Goal: Task Accomplishment & Management: Manage account settings

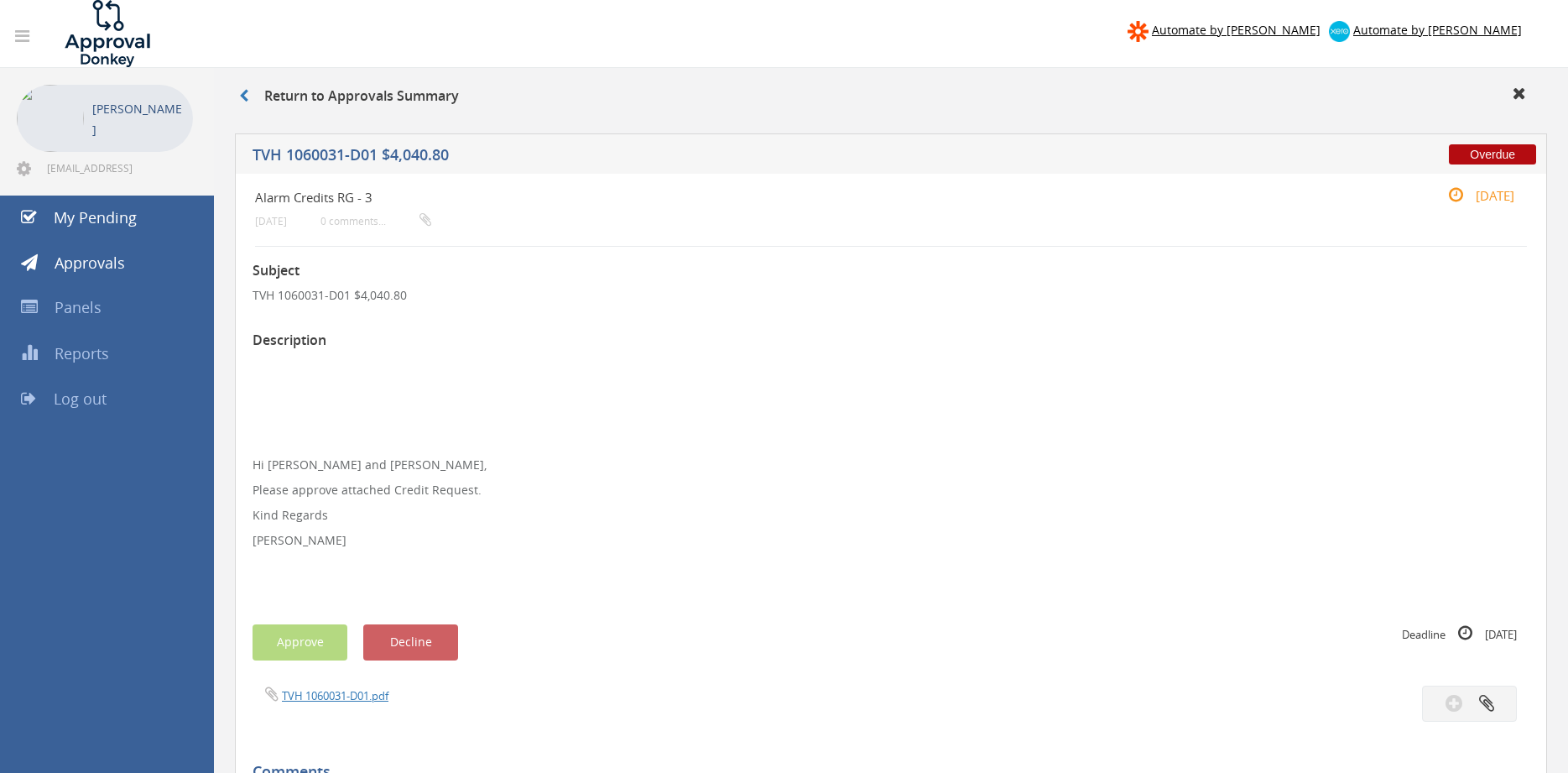
scroll to position [171, 0]
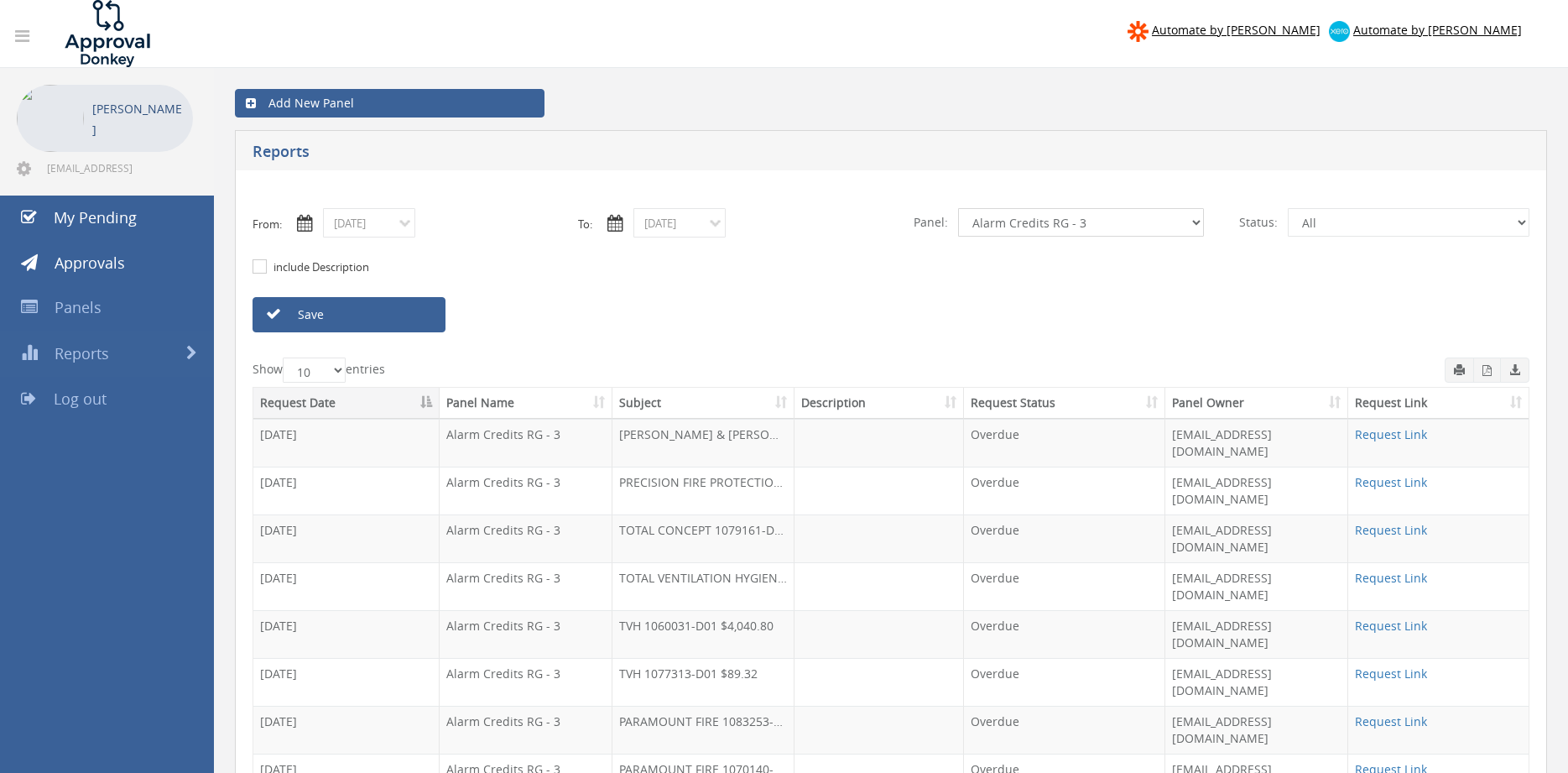
click at [958, 208] on select "All Alarm Credits RG - 3 NZ Utilities Cable and SAI Global NZ Alarms-1 NZ FX Pa…" at bounding box center [1081, 222] width 246 height 28
select select "number:9744"
click option "Flamestop Utilities" at bounding box center [0, 0] width 0 height 0
click at [675, 225] on input "08/01/2025" at bounding box center [679, 222] width 92 height 29
drag, startPoint x: 688, startPoint y: 343, endPoint x: 529, endPoint y: 324, distance: 160.1
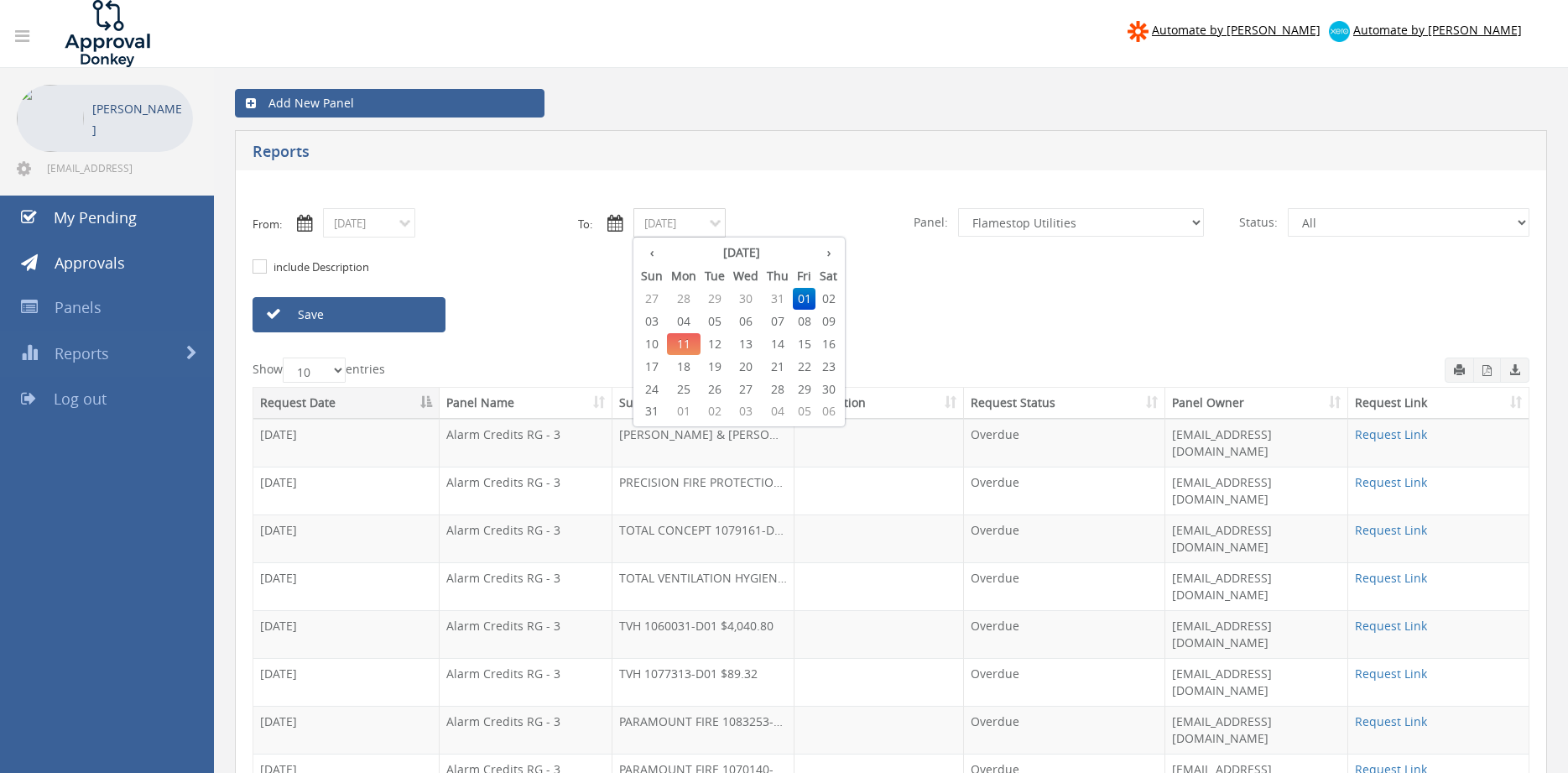
click at [686, 343] on span "11" at bounding box center [683, 344] width 33 height 22
type input "08/11/2025"
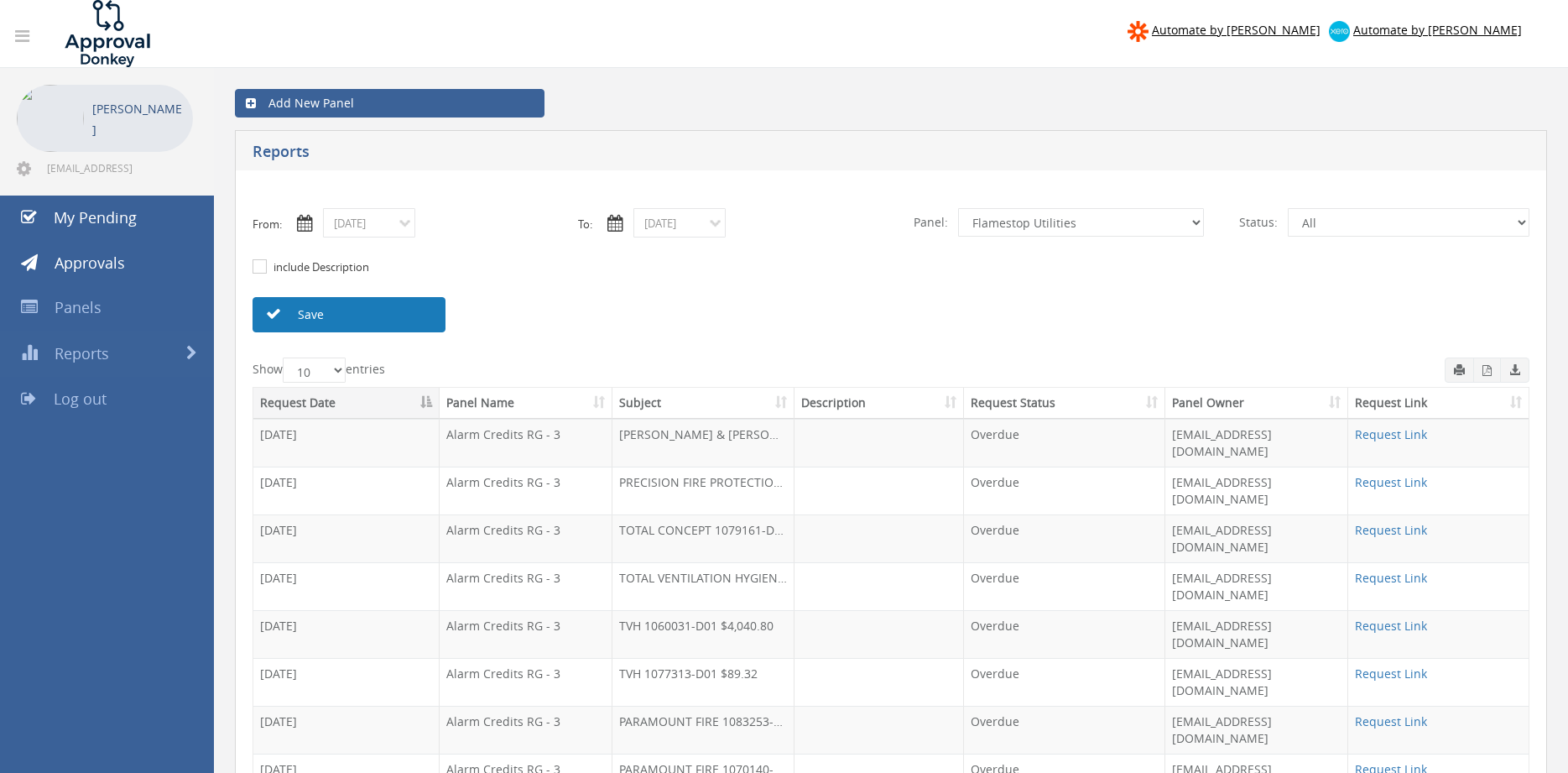
click at [402, 309] on link "Save" at bounding box center [349, 314] width 193 height 35
click at [1399, 713] on link "Request Link" at bounding box center [1391, 721] width 72 height 16
select select "number:9632"
click option "Suppliers" at bounding box center [0, 0] width 0 height 0
click at [419, 319] on link "Save" at bounding box center [349, 314] width 193 height 35
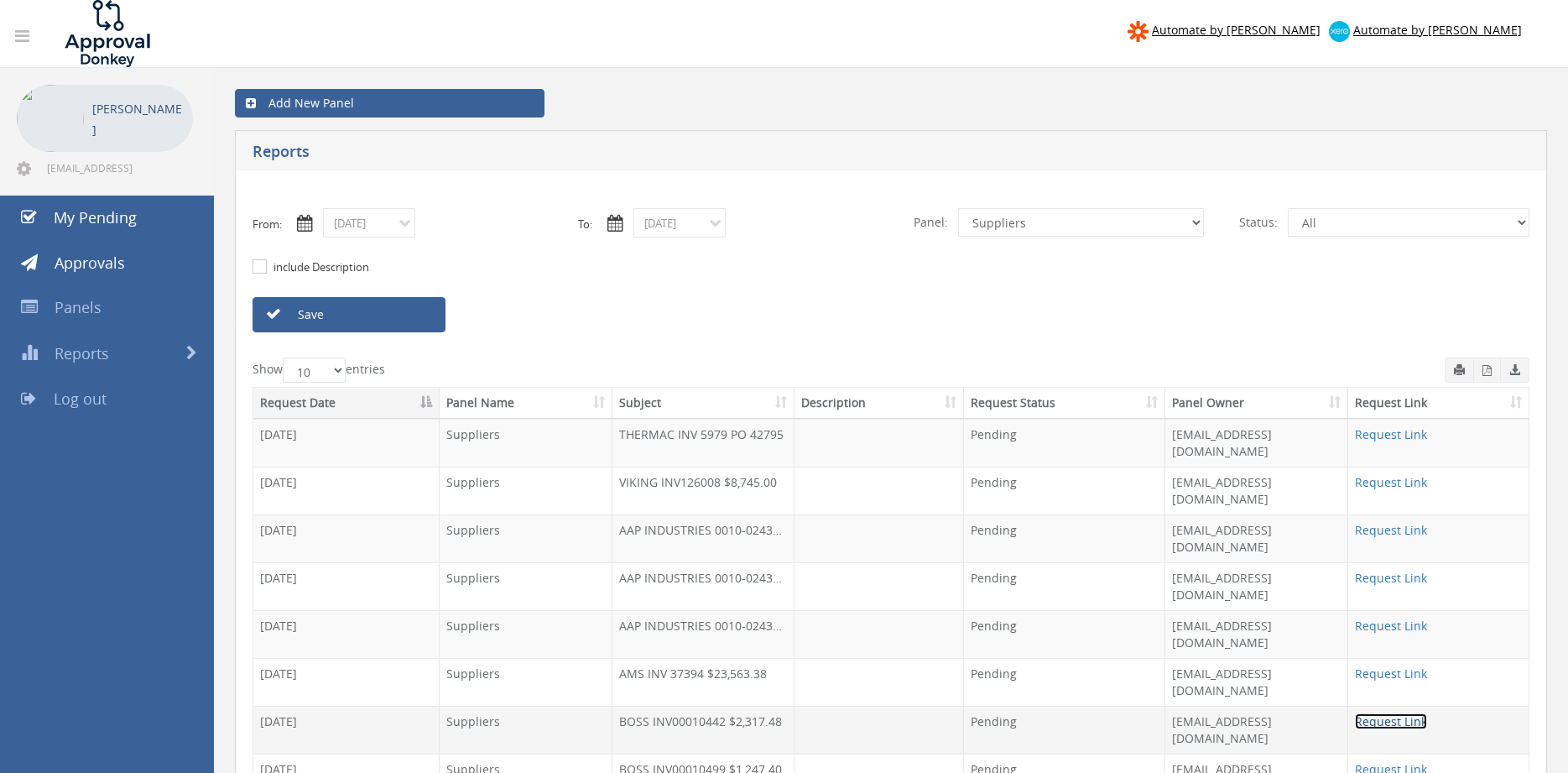
click at [1405, 713] on link "Request Link" at bounding box center [1391, 721] width 72 height 16
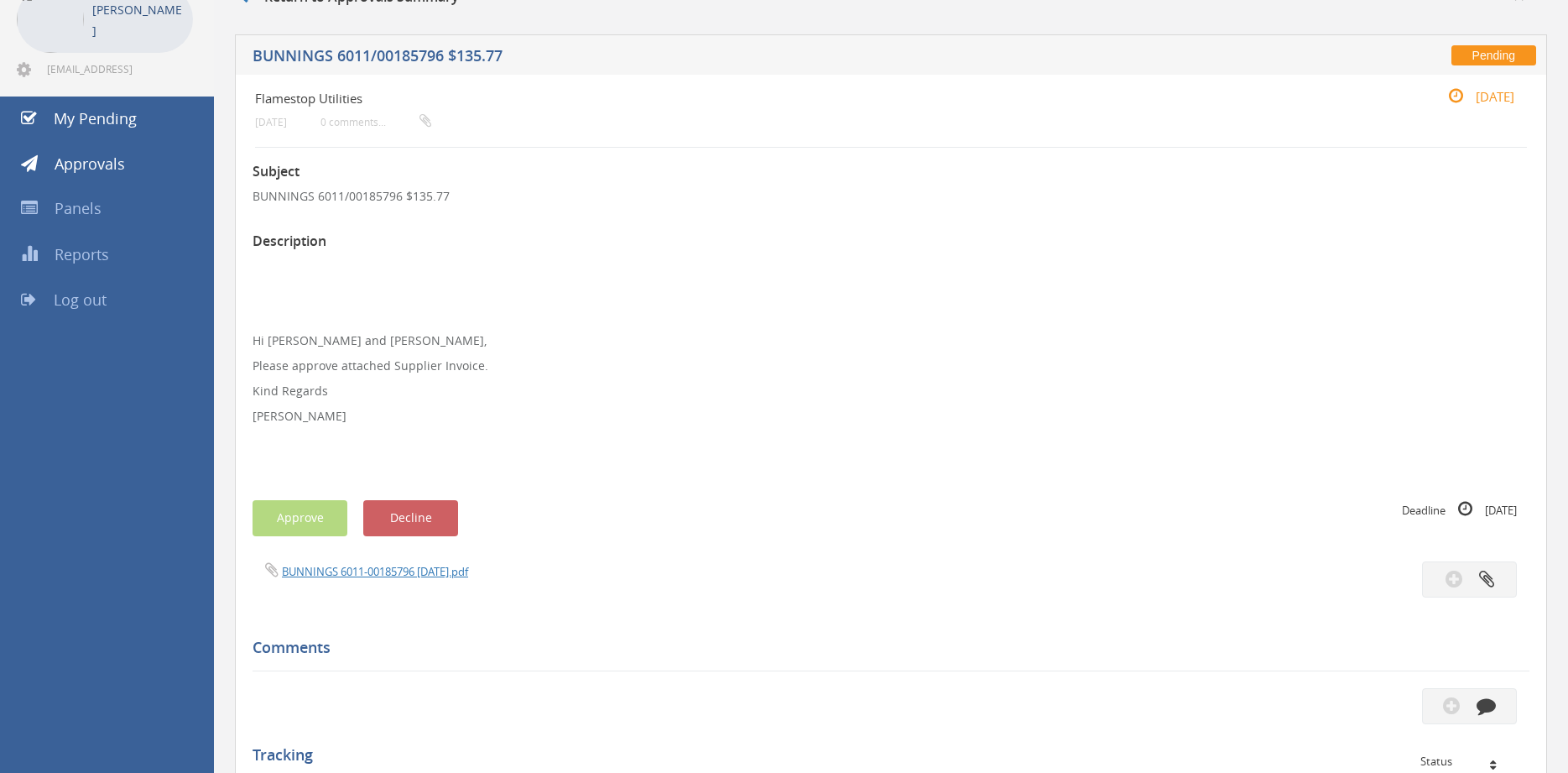
scroll to position [97, 0]
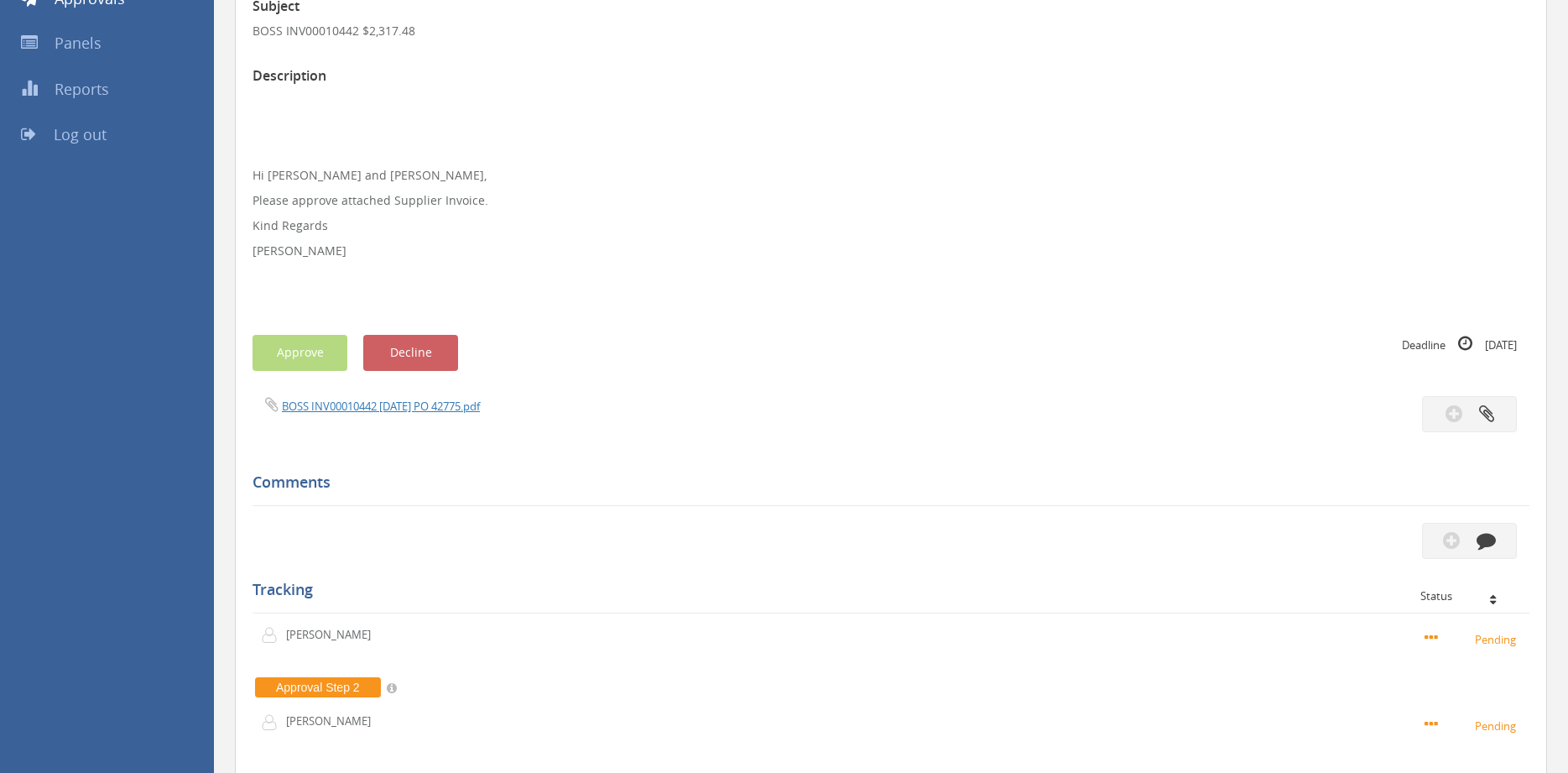
scroll to position [211, 0]
